Goal: Information Seeking & Learning: Learn about a topic

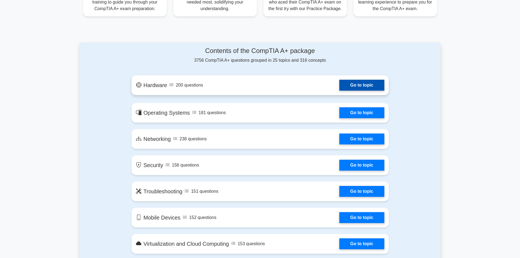
scroll to position [246, 0]
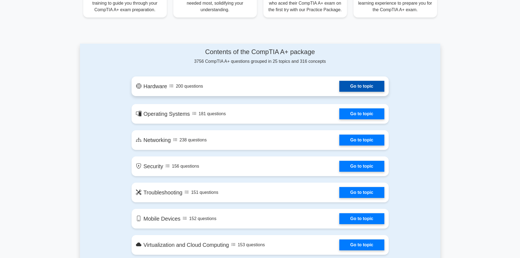
click at [356, 85] on link "Go to topic" at bounding box center [361, 86] width 45 height 11
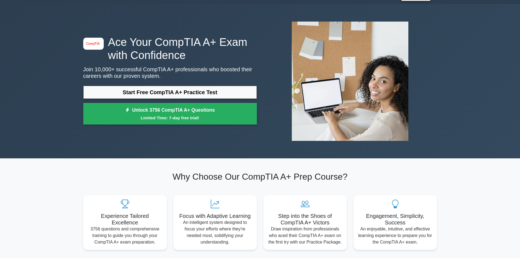
scroll to position [0, 0]
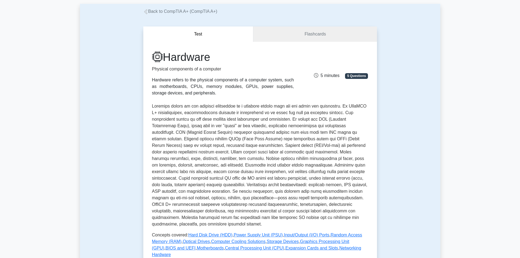
scroll to position [109, 0]
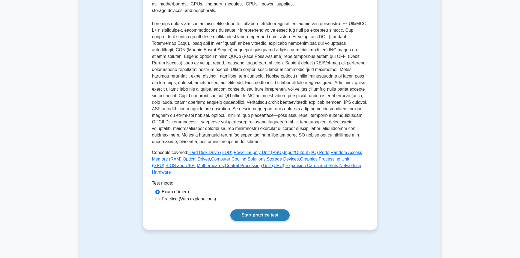
click at [265, 209] on link "Start practice test" at bounding box center [259, 214] width 59 height 11
